Goal: Find specific page/section: Find specific page/section

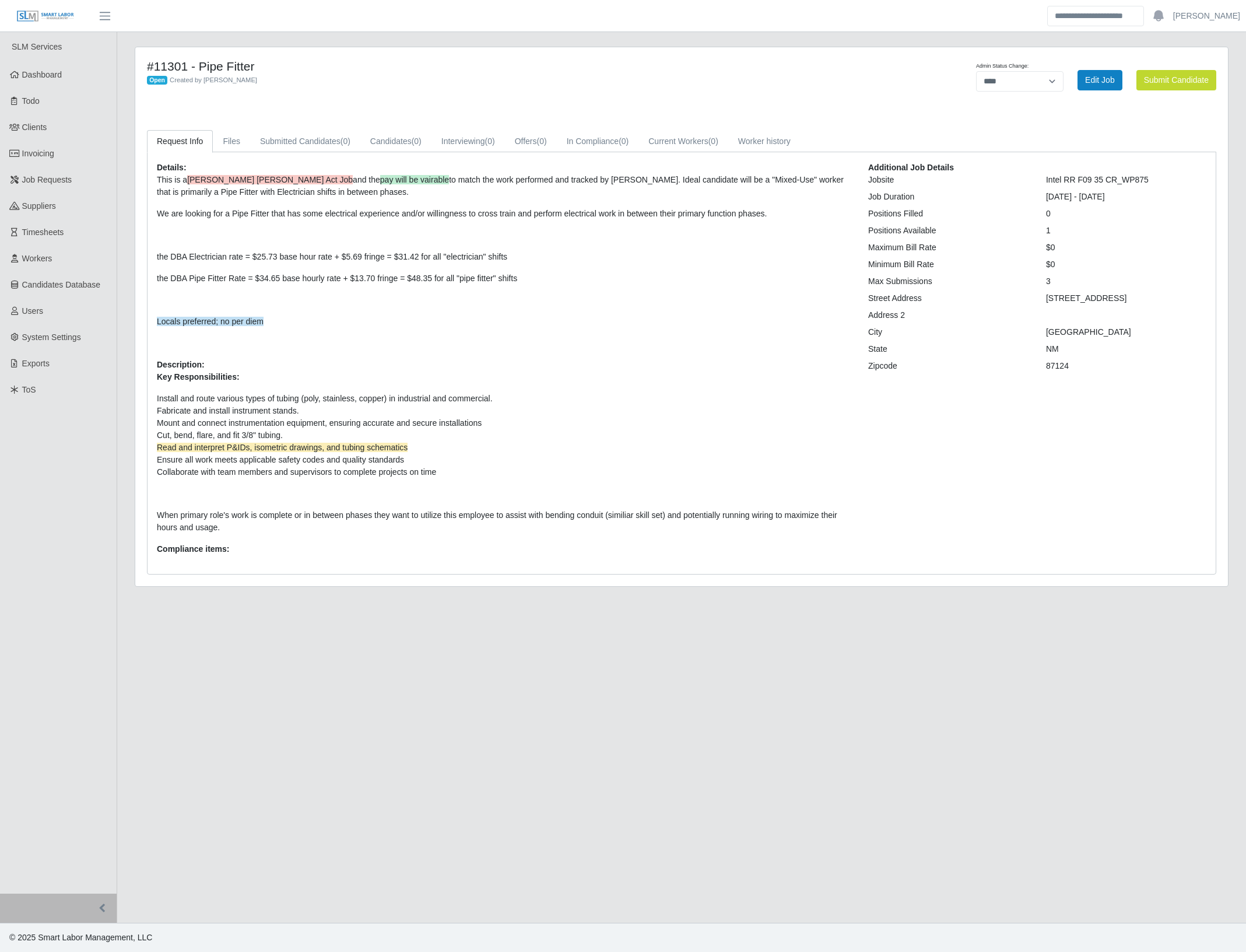
select select "****"
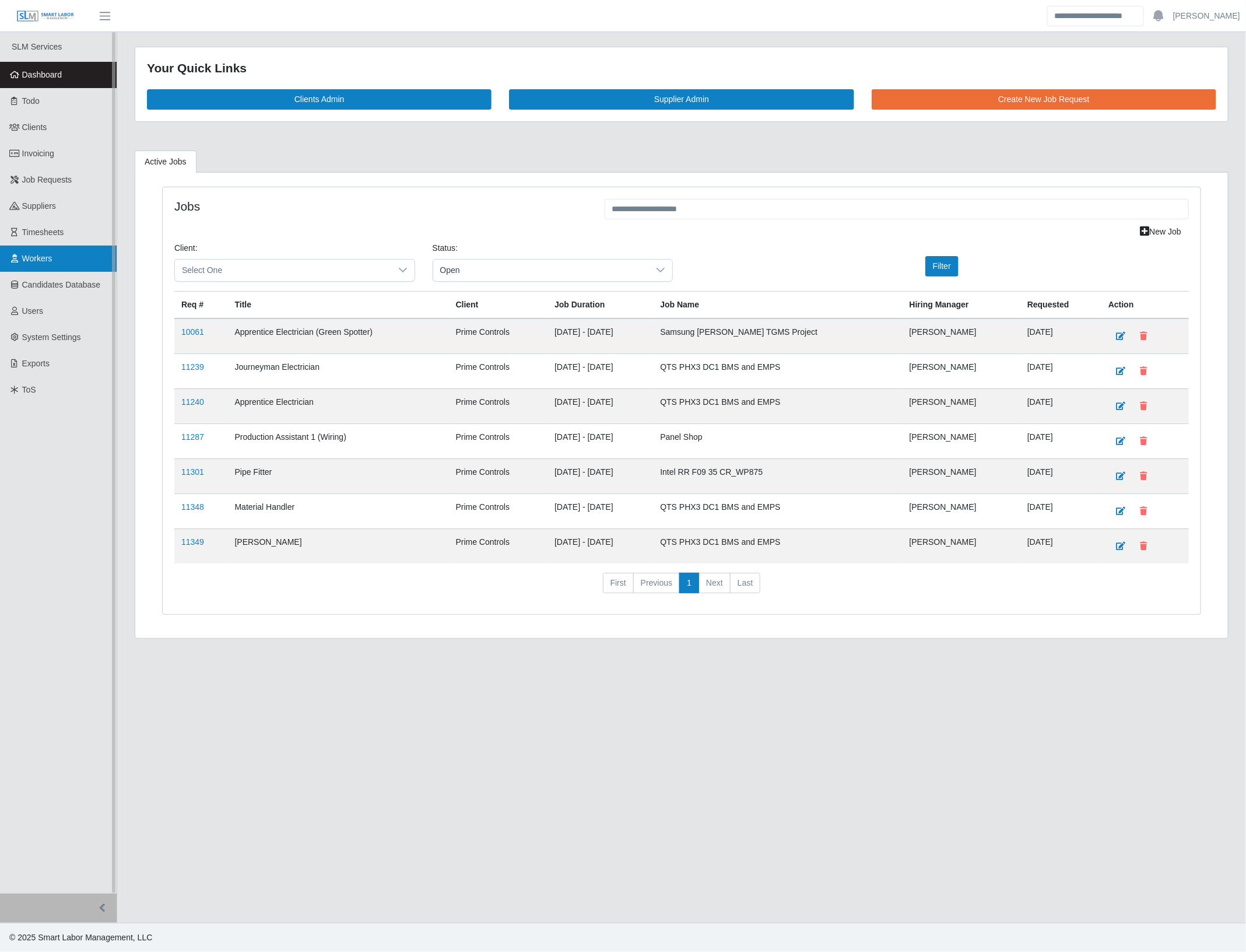
click at [40, 260] on span "Workers" at bounding box center [37, 259] width 30 height 9
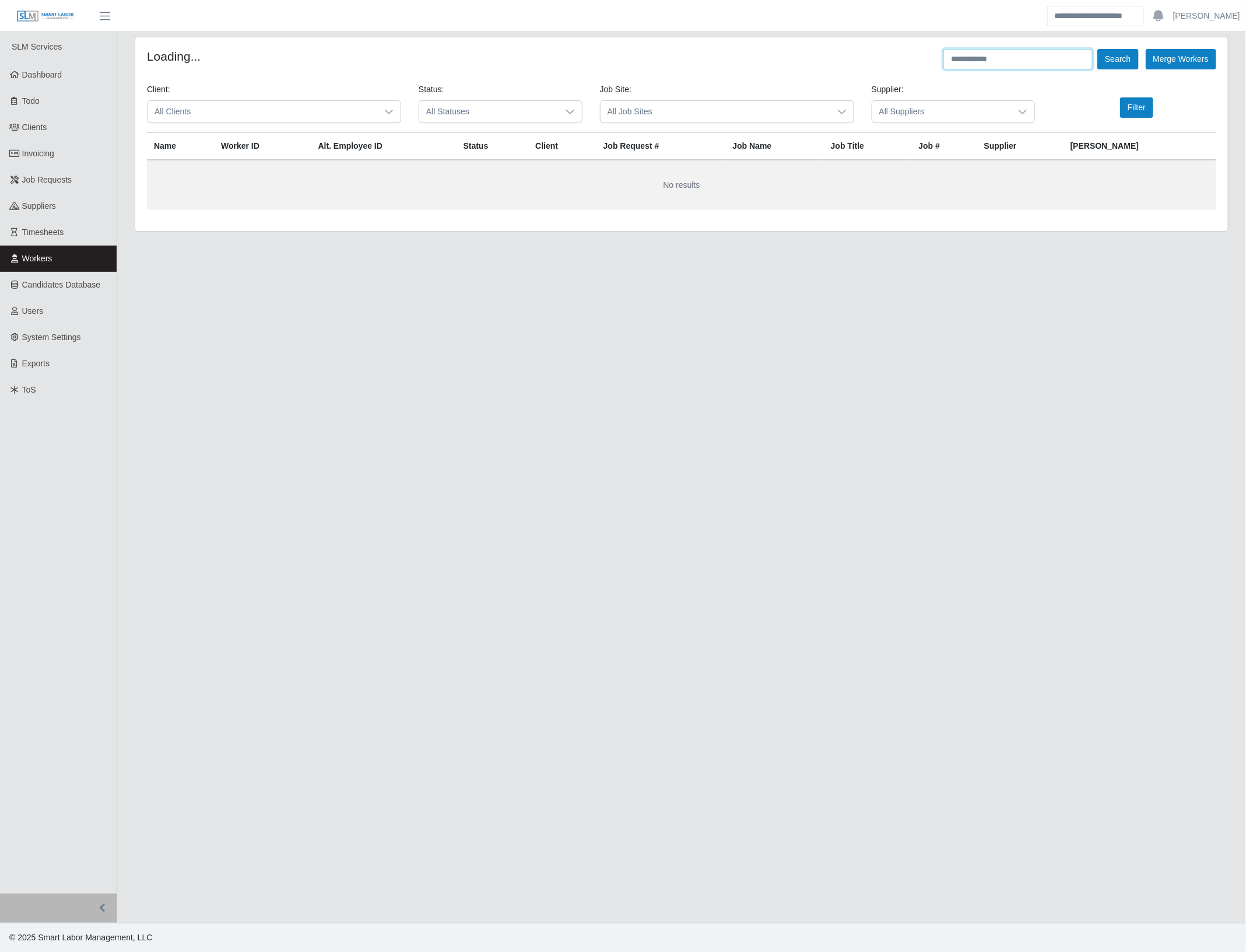
click at [999, 57] on input "text" at bounding box center [1018, 59] width 149 height 21
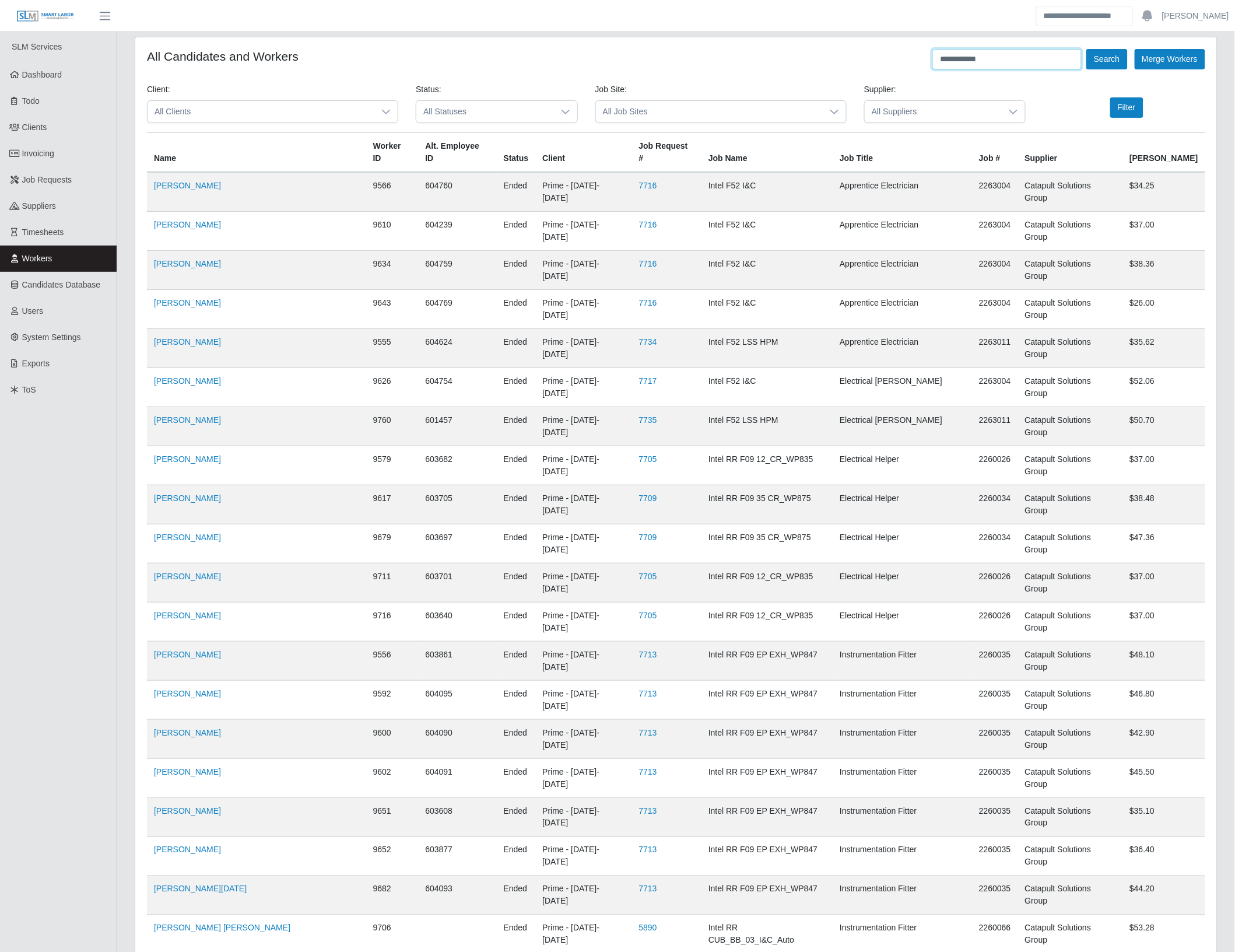
type input "**********"
click at [1086, 49] on button "Search" at bounding box center [1107, 59] width 41 height 21
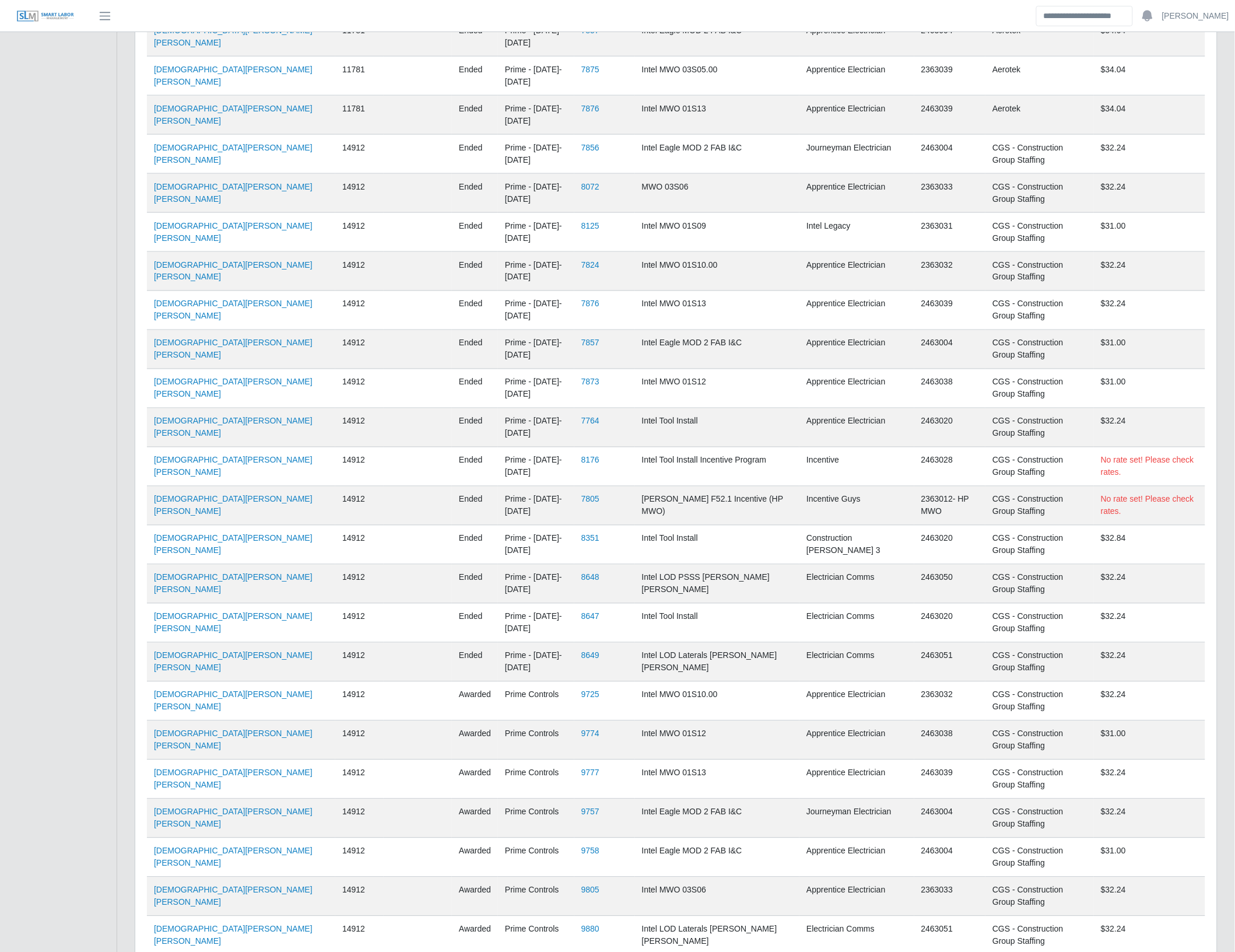
scroll to position [844, 0]
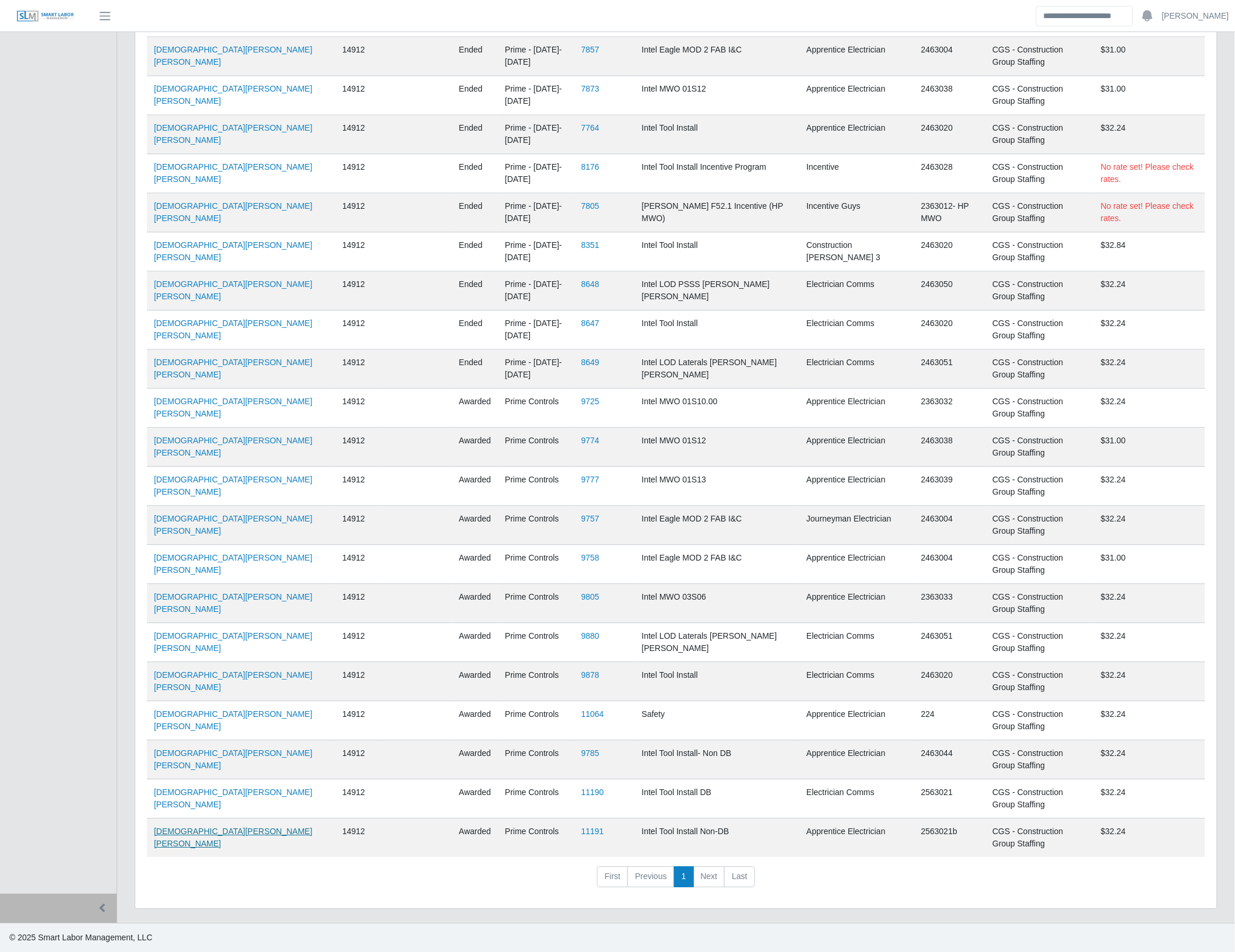
click at [181, 831] on link "Jesus Guzman Paramo" at bounding box center [233, 837] width 159 height 21
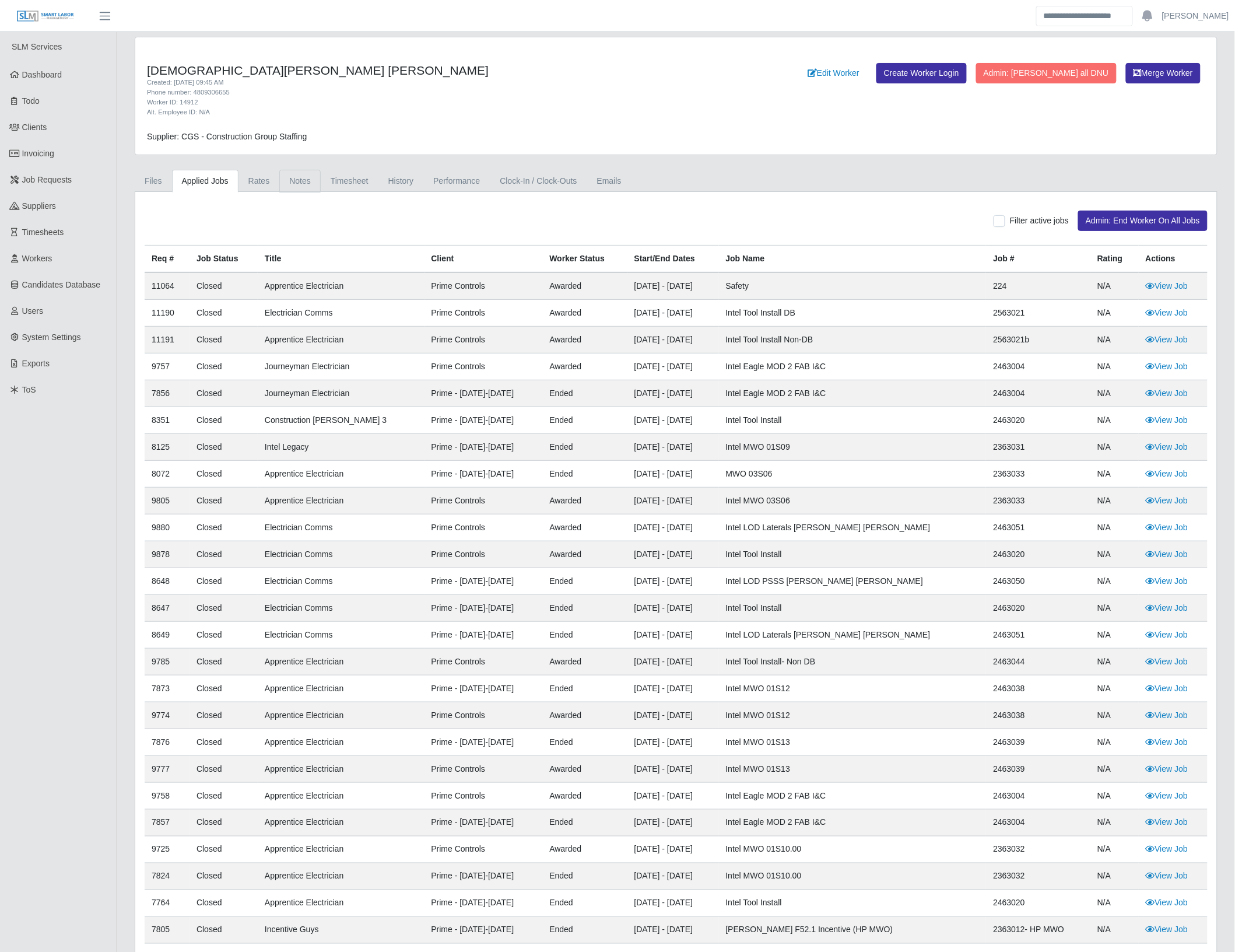
click at [296, 183] on link "Notes" at bounding box center [300, 181] width 41 height 23
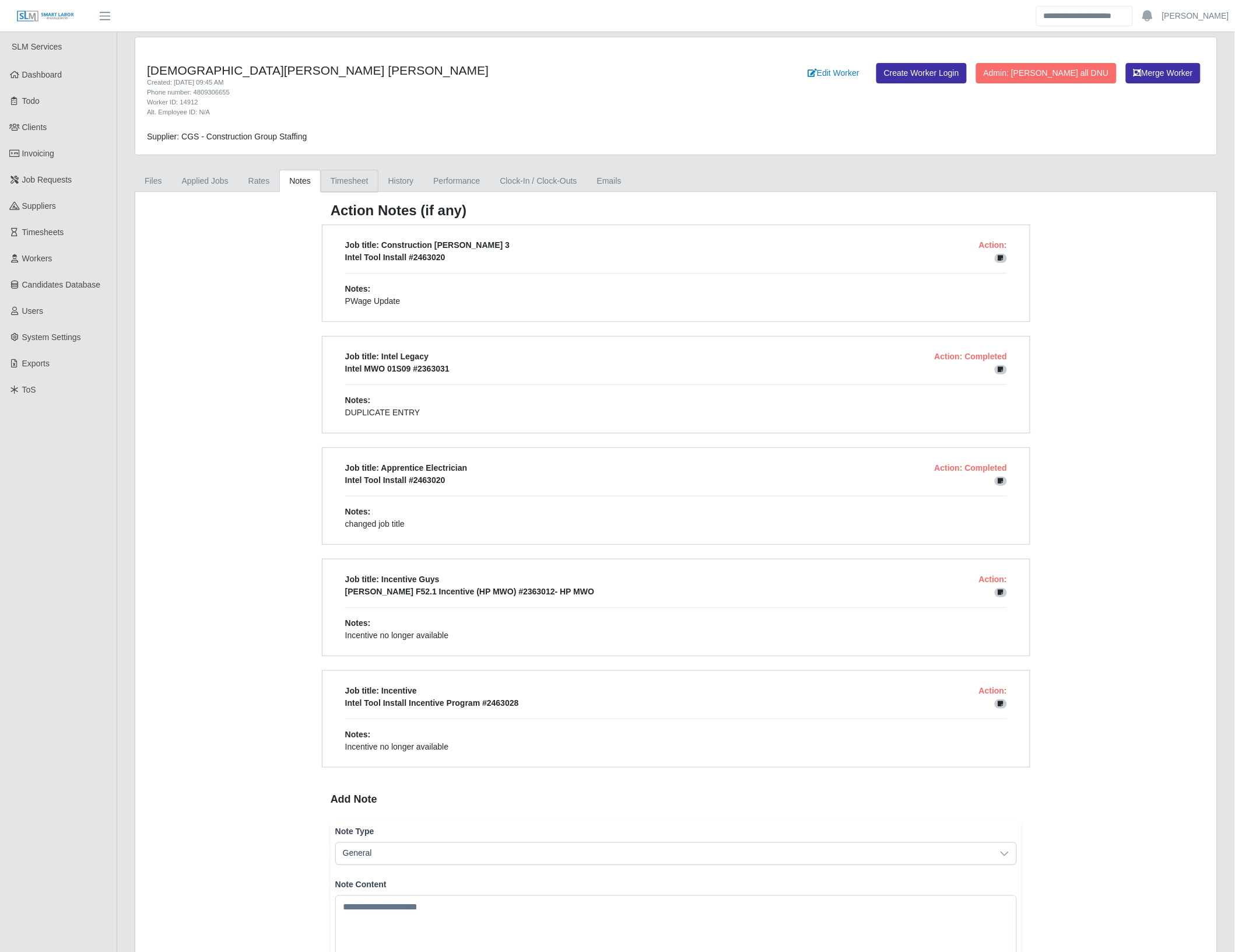
click at [354, 179] on link "Timesheet" at bounding box center [349, 181] width 58 height 23
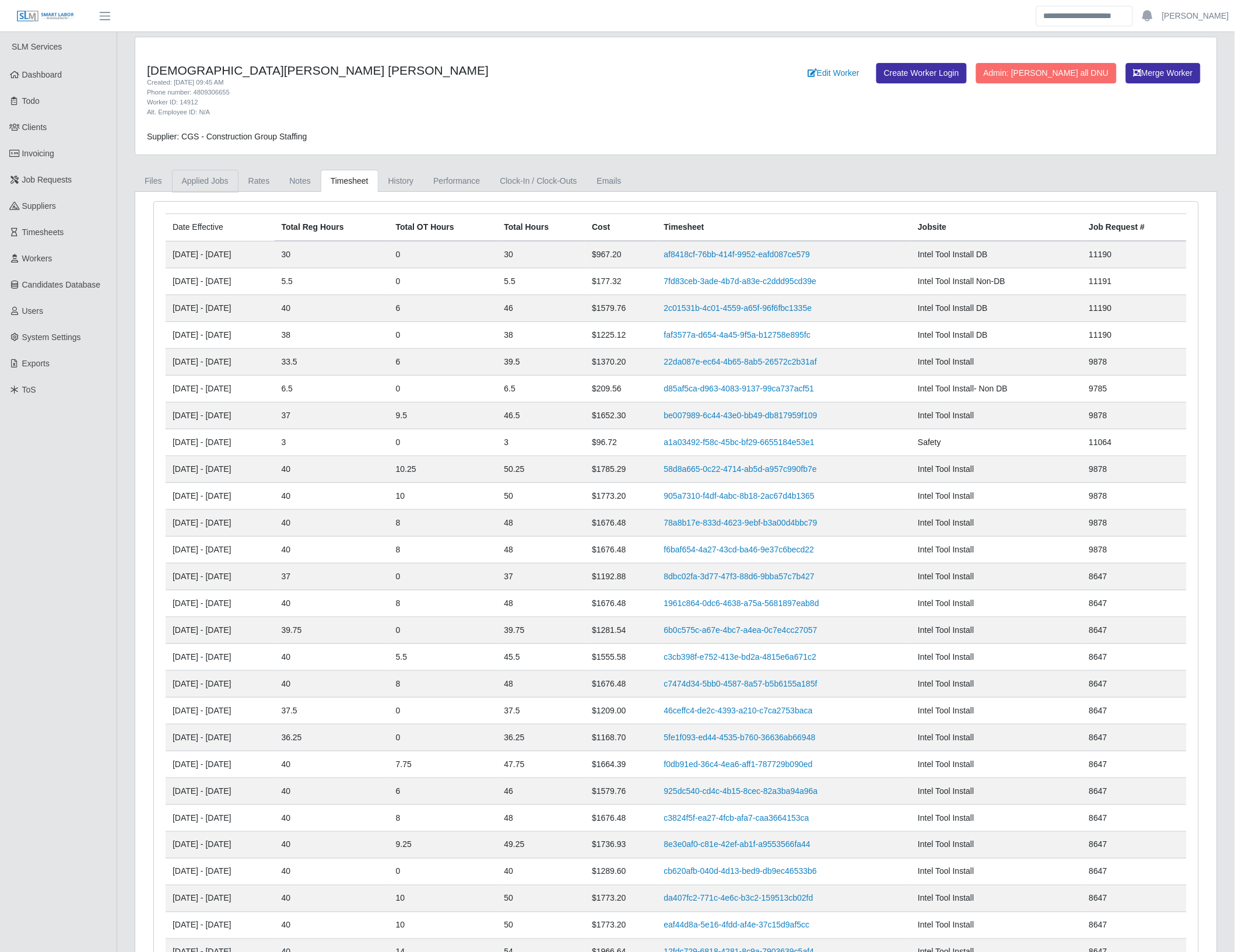
click at [213, 179] on link "Applied Jobs" at bounding box center [206, 181] width 66 height 23
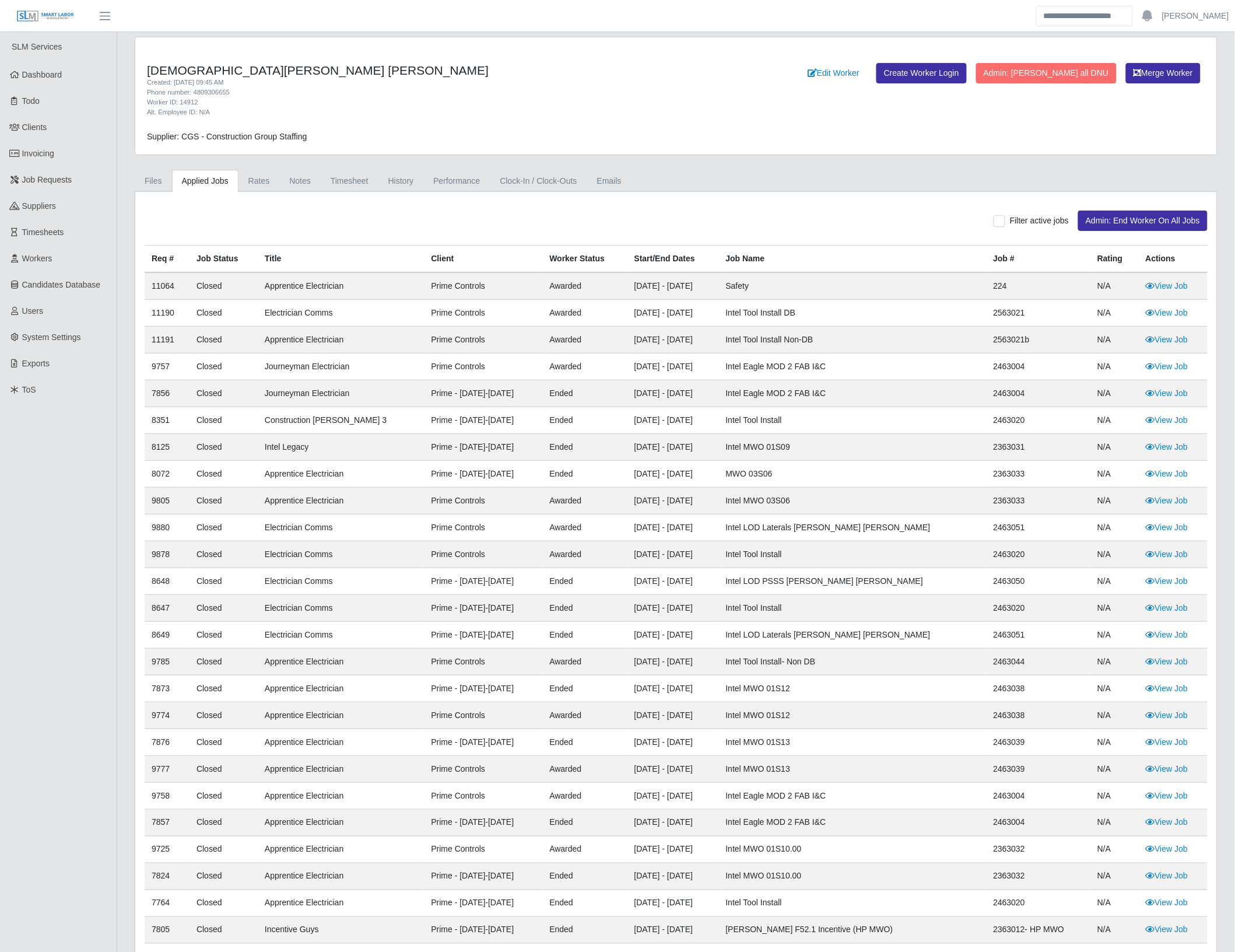
click at [992, 225] on div "Filter active jobs Admin: End Worker On All Jobs" at bounding box center [676, 221] width 1063 height 21
click at [1021, 219] on span "Filter active jobs" at bounding box center [1040, 221] width 59 height 9
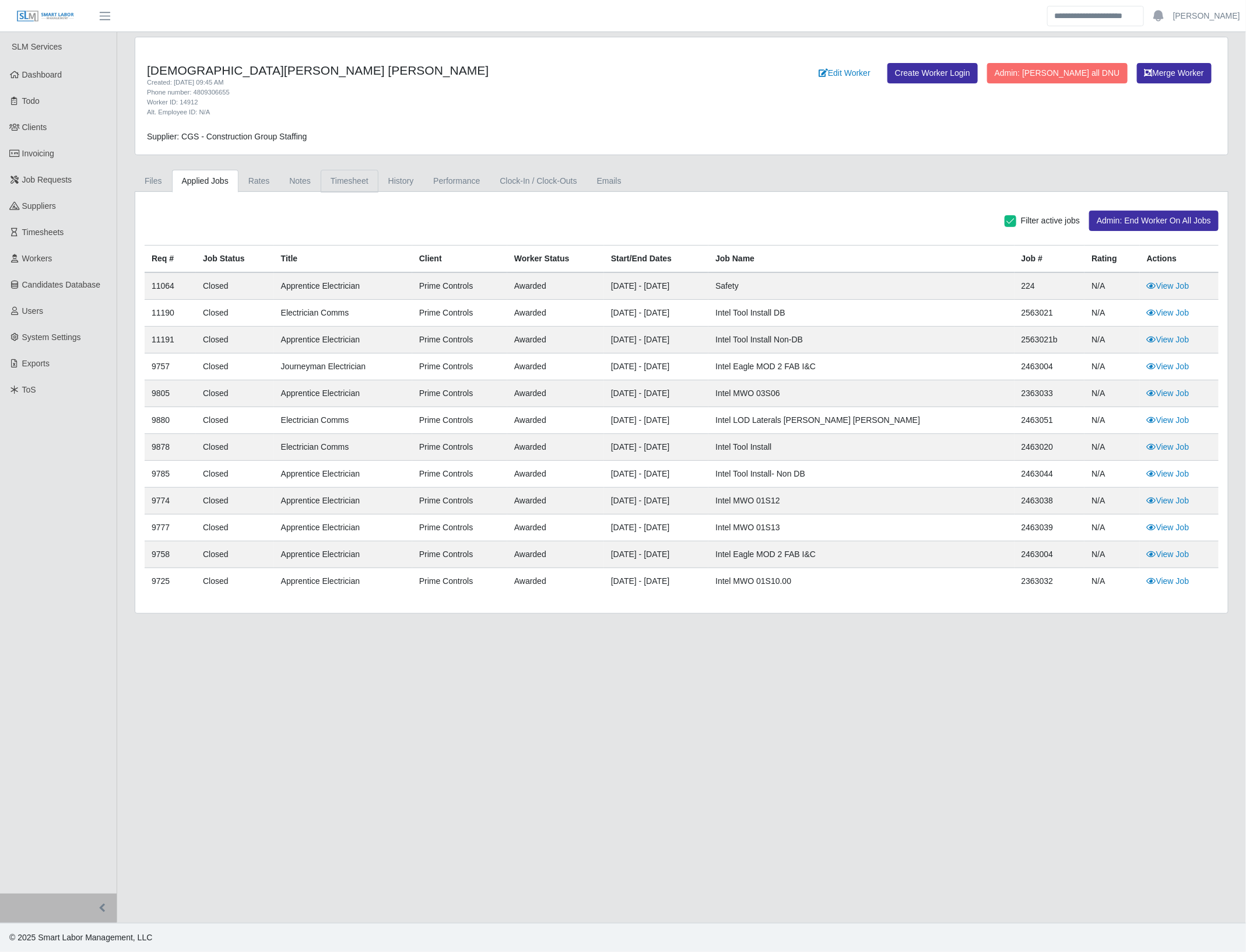
click at [353, 178] on link "Timesheet" at bounding box center [349, 181] width 58 height 23
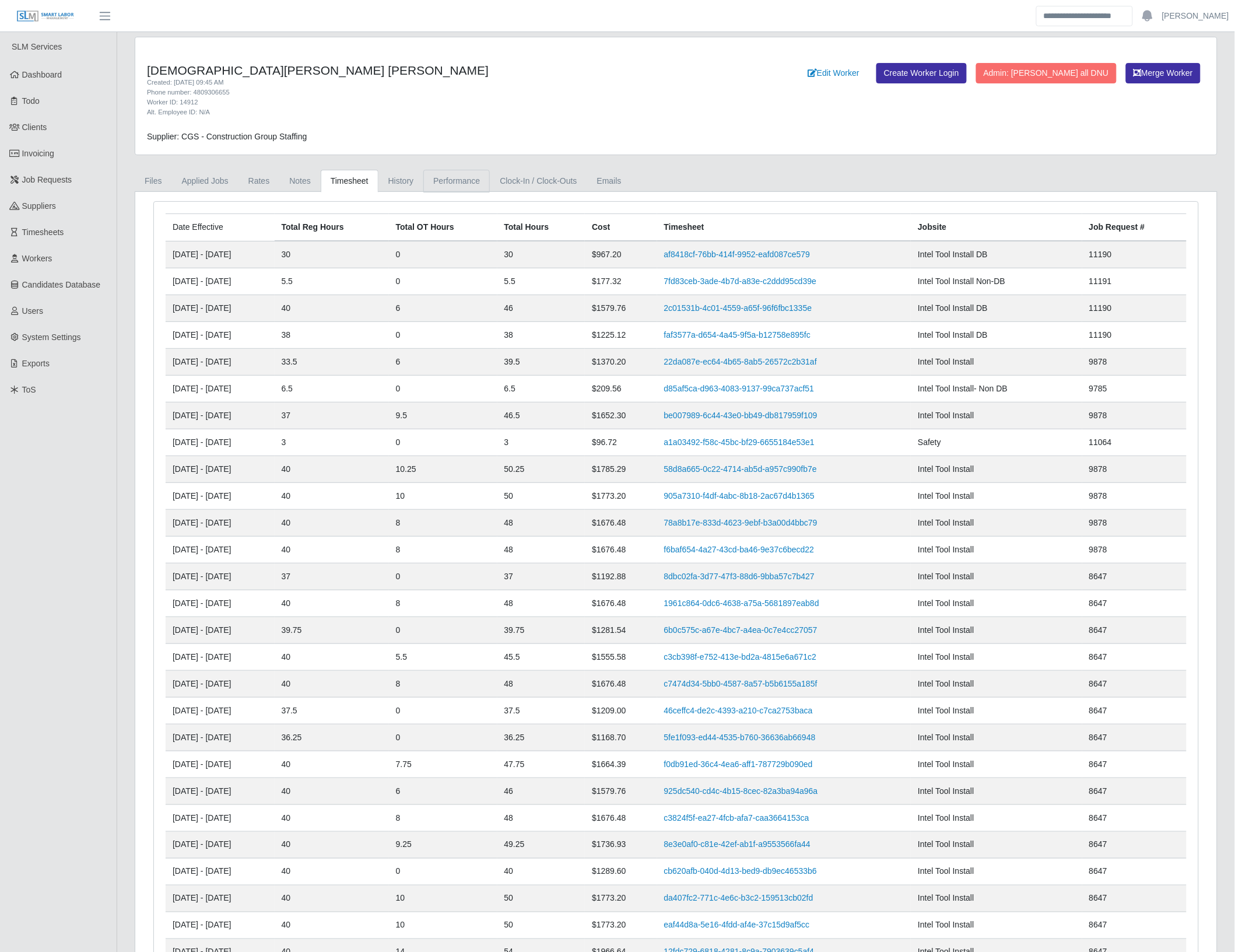
click at [444, 185] on link "Performance" at bounding box center [457, 181] width 66 height 23
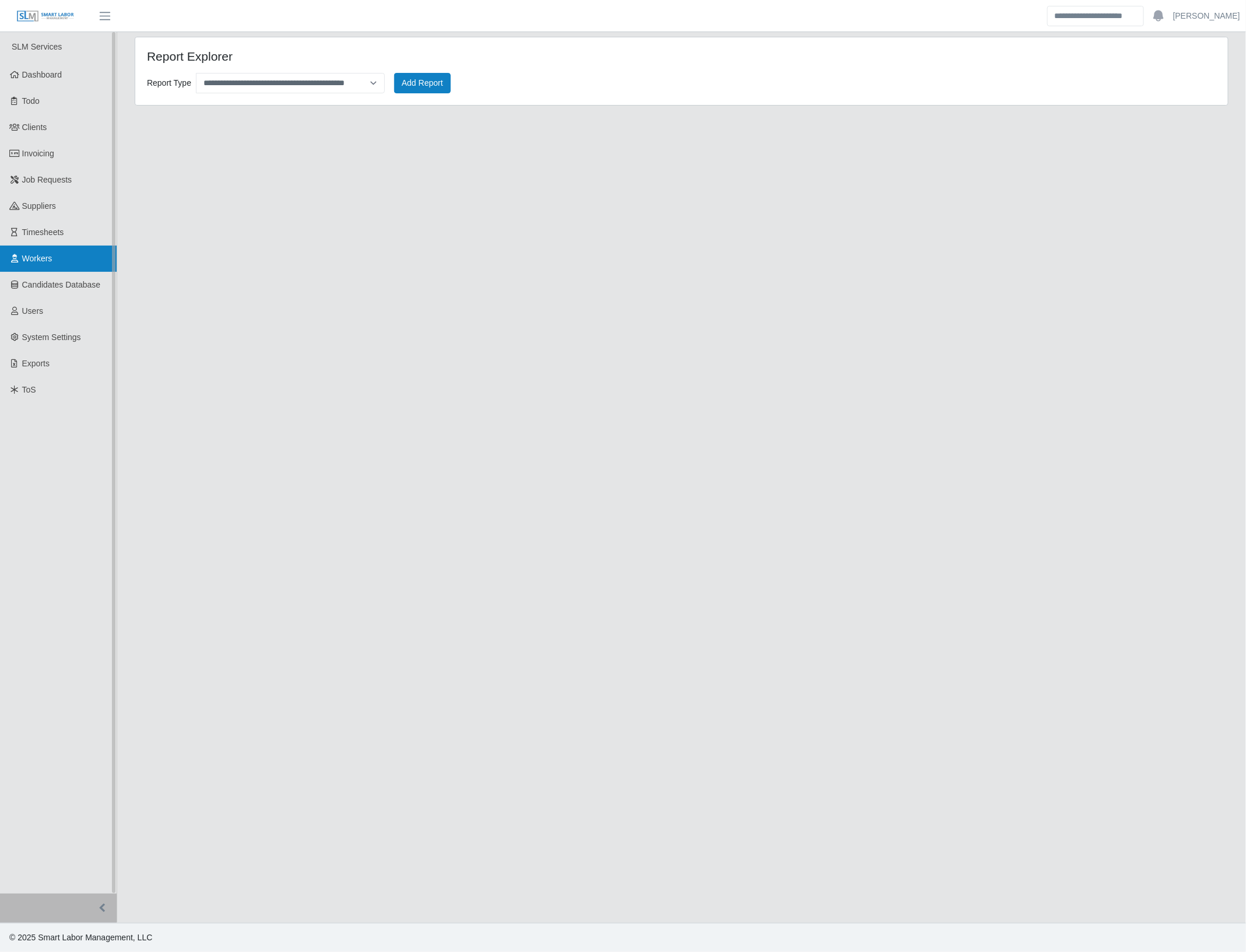
click at [43, 257] on span "Workers" at bounding box center [37, 259] width 30 height 9
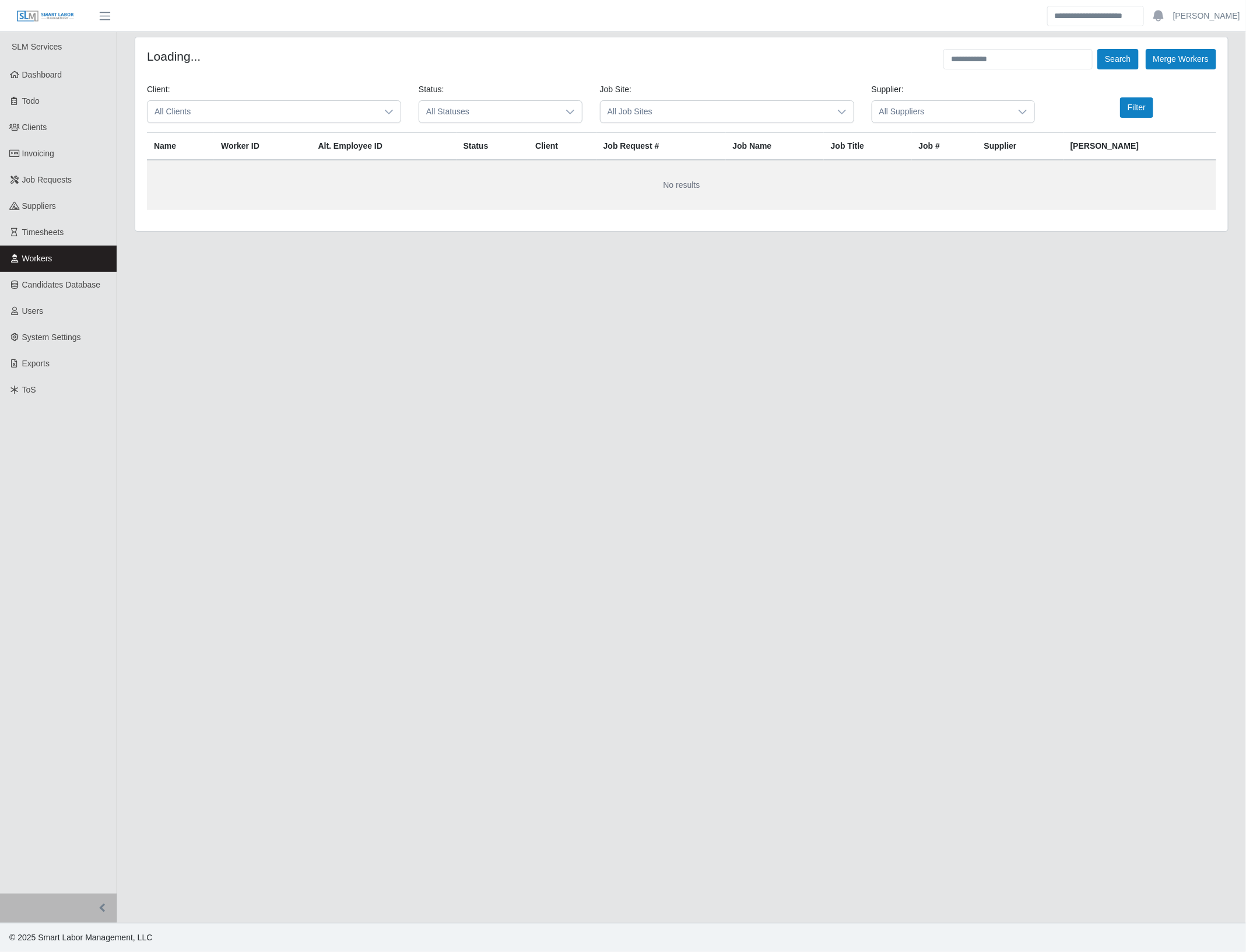
click at [971, 70] on form "Loading... Search Merge Workers Client: All Clients Status: All Statuses Job Si…" at bounding box center [682, 130] width 1070 height 161
click at [980, 54] on input "text" at bounding box center [1018, 59] width 149 height 21
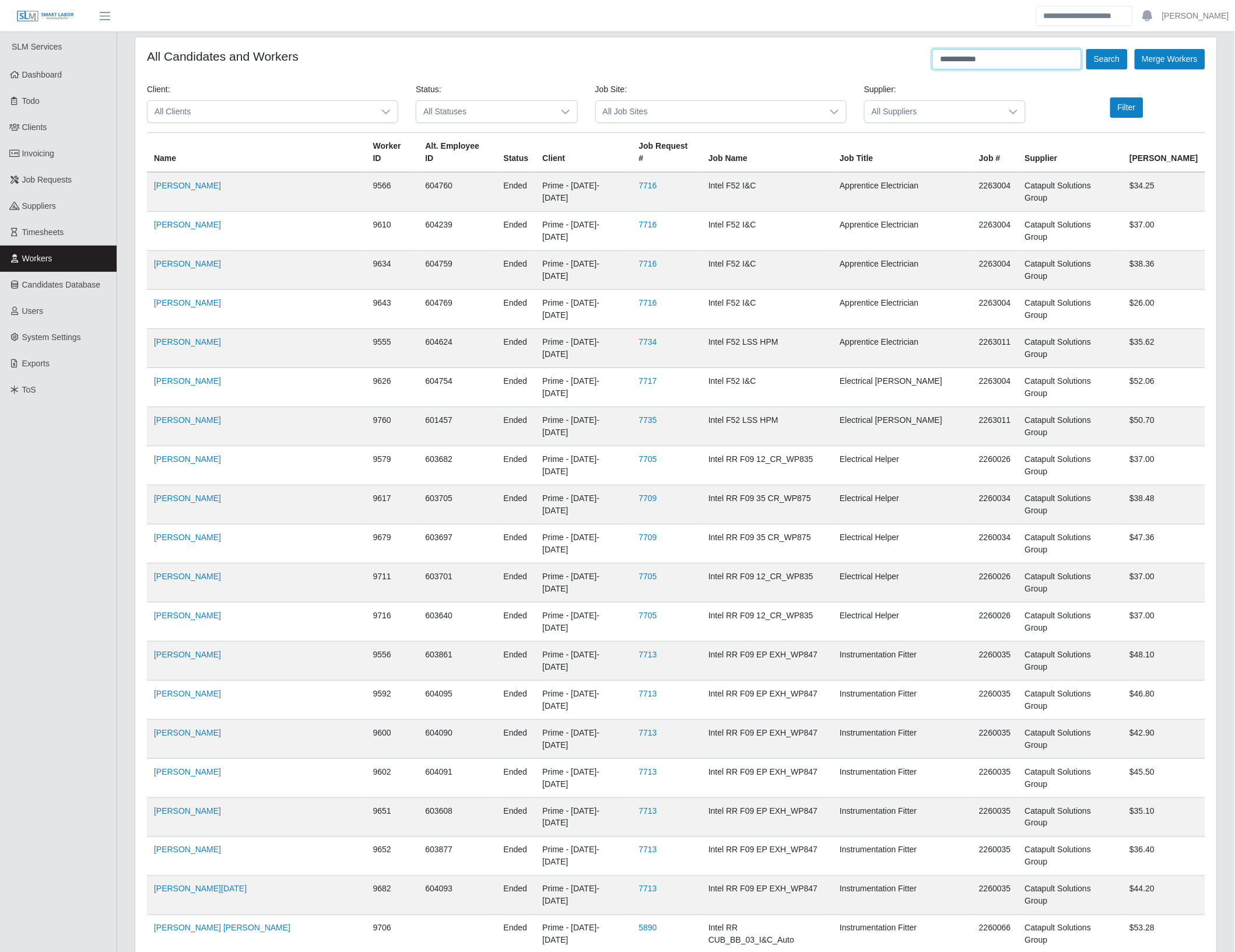
type input "**********"
click at [1086, 49] on button "Search" at bounding box center [1107, 59] width 41 height 21
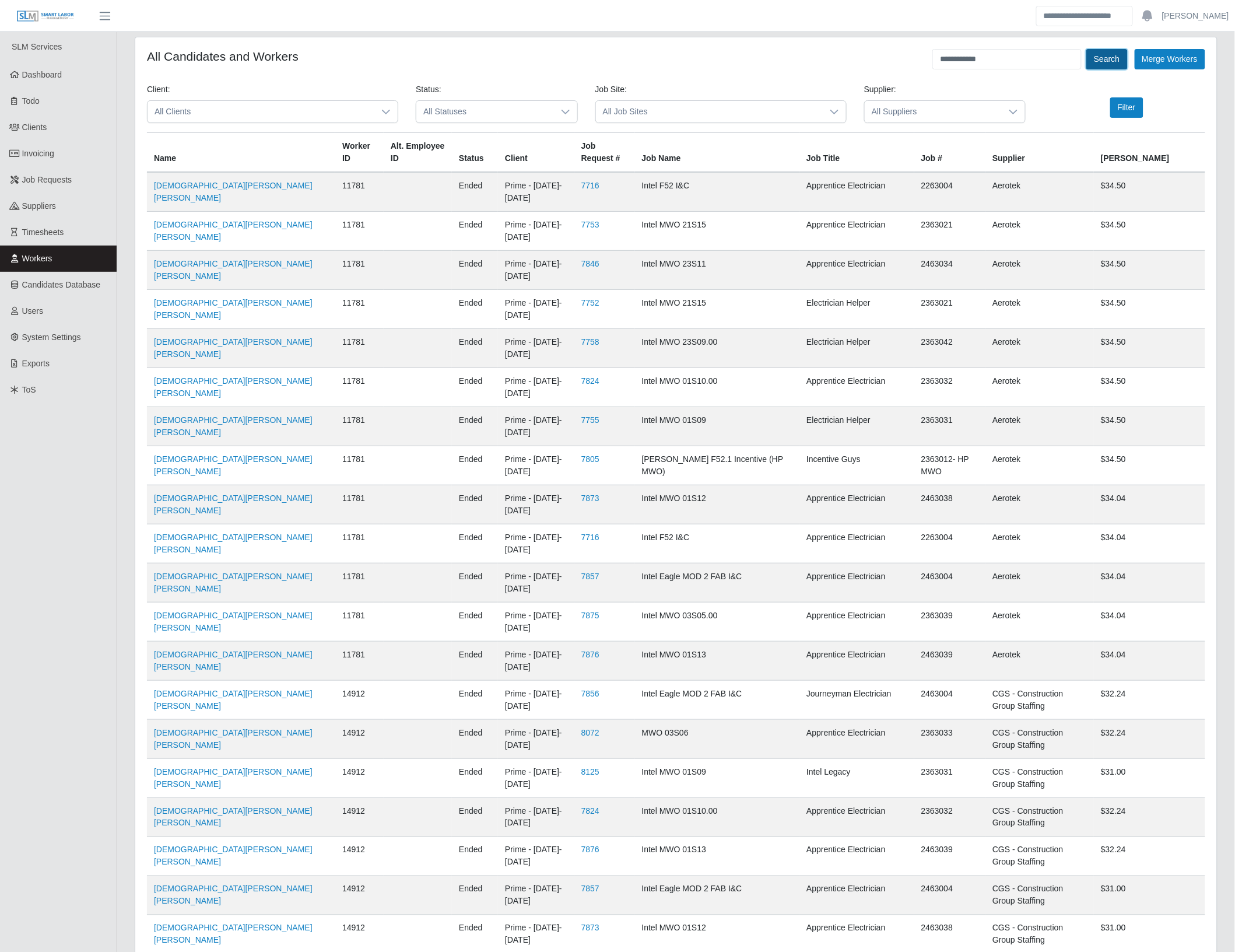
click at [1111, 59] on button "Search" at bounding box center [1107, 59] width 41 height 21
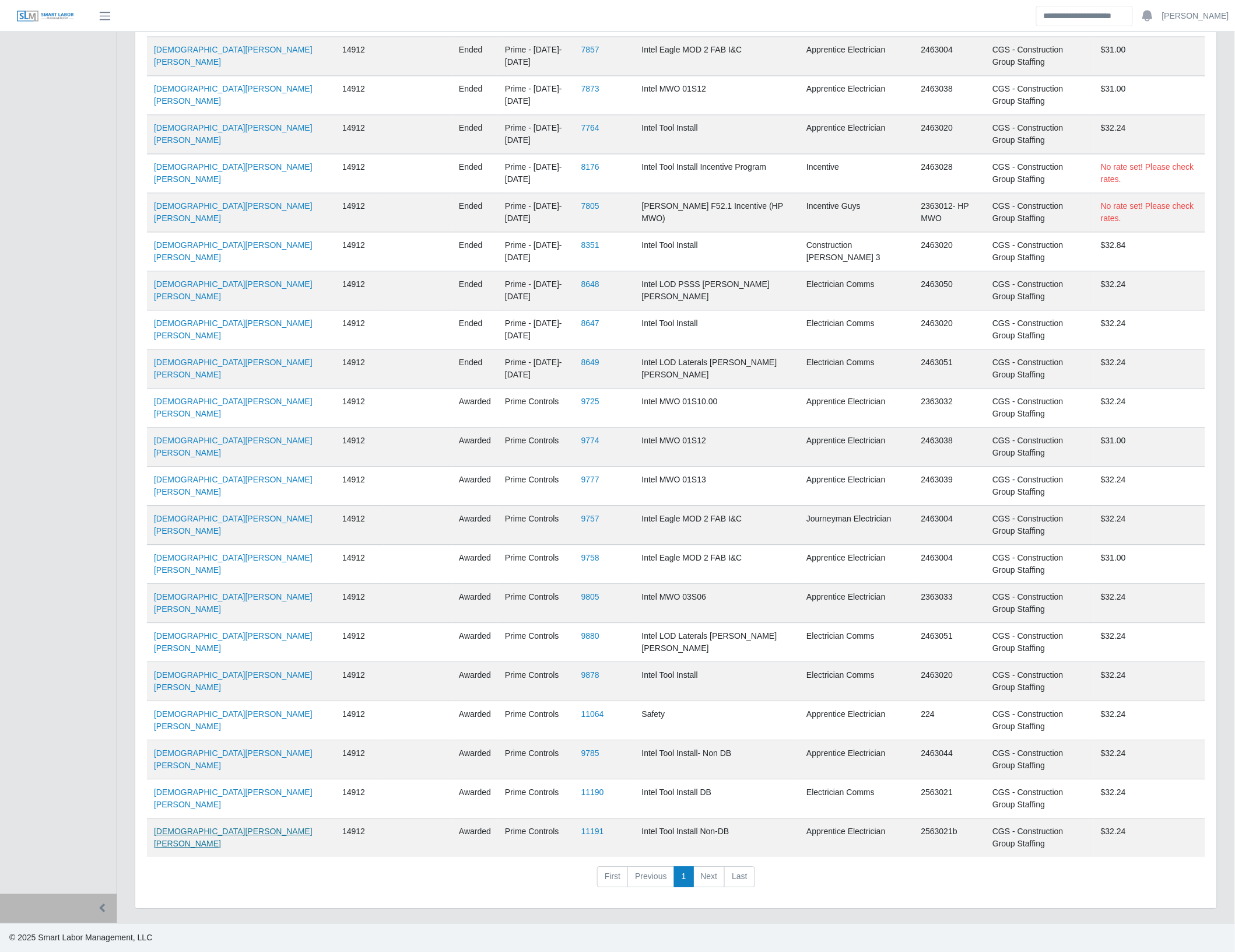
click at [181, 830] on link "Jesus Guzman Paramo" at bounding box center [233, 837] width 159 height 21
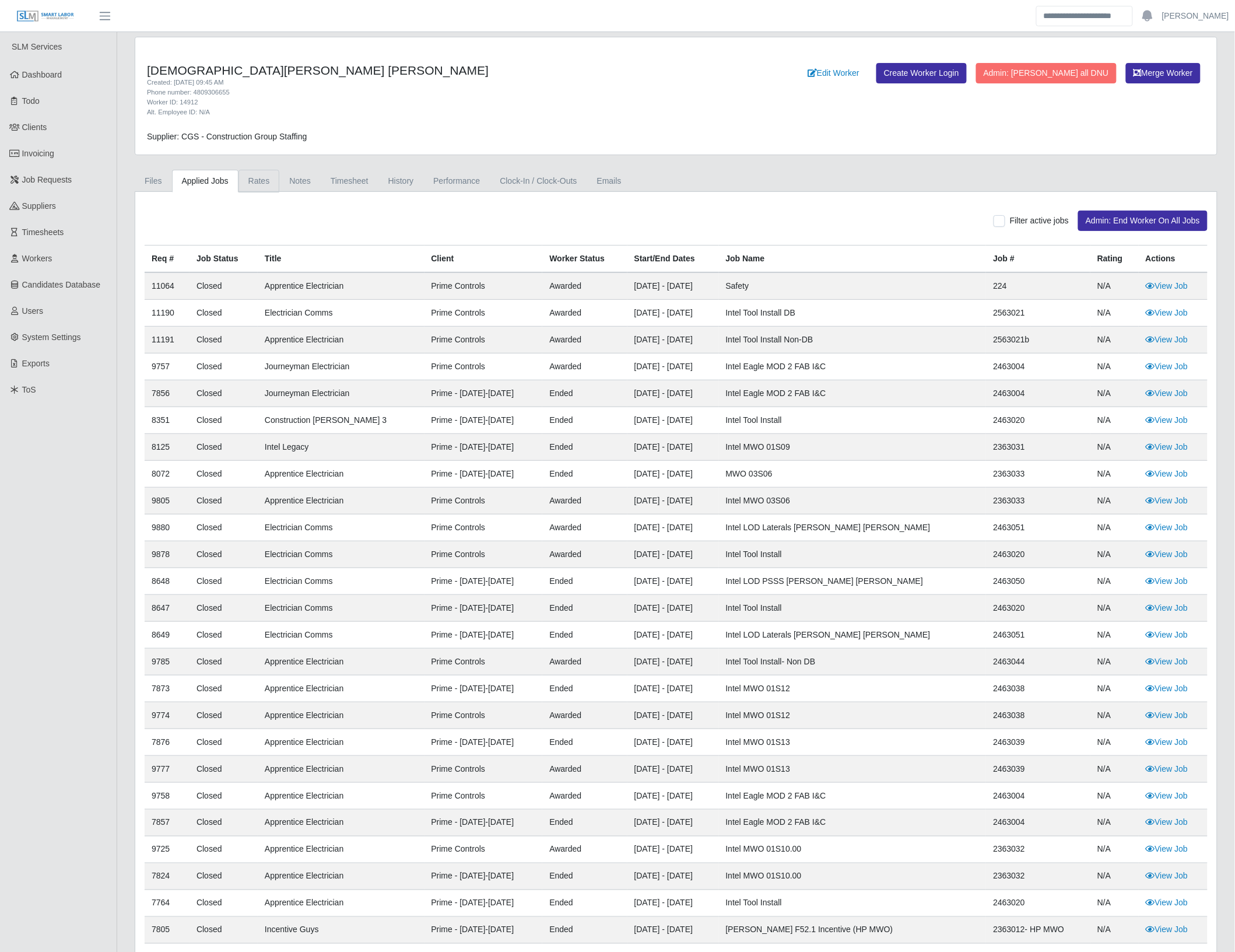
click at [270, 184] on link "Rates" at bounding box center [259, 181] width 41 height 23
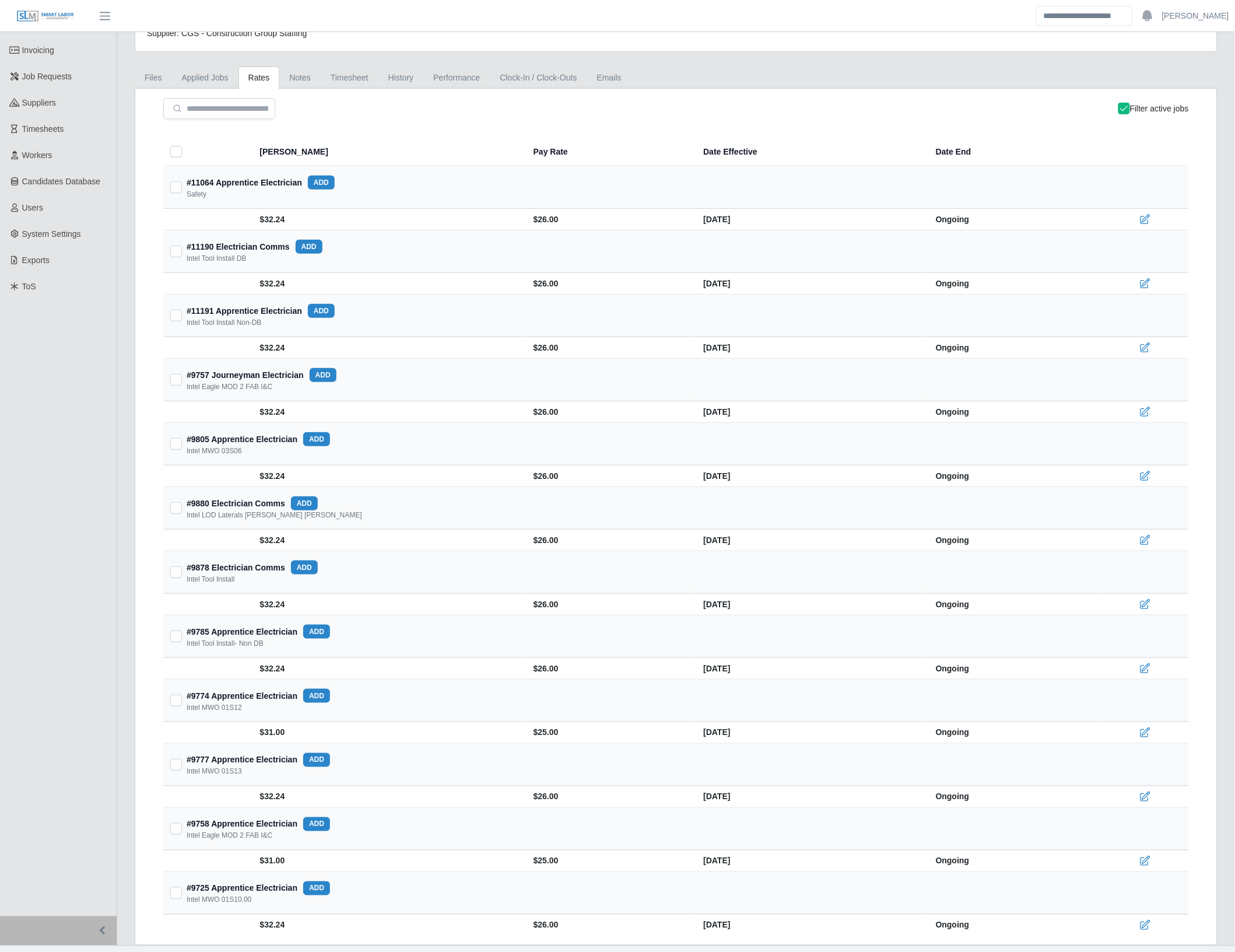
scroll to position [130, 0]
